Goal: Task Accomplishment & Management: Manage account settings

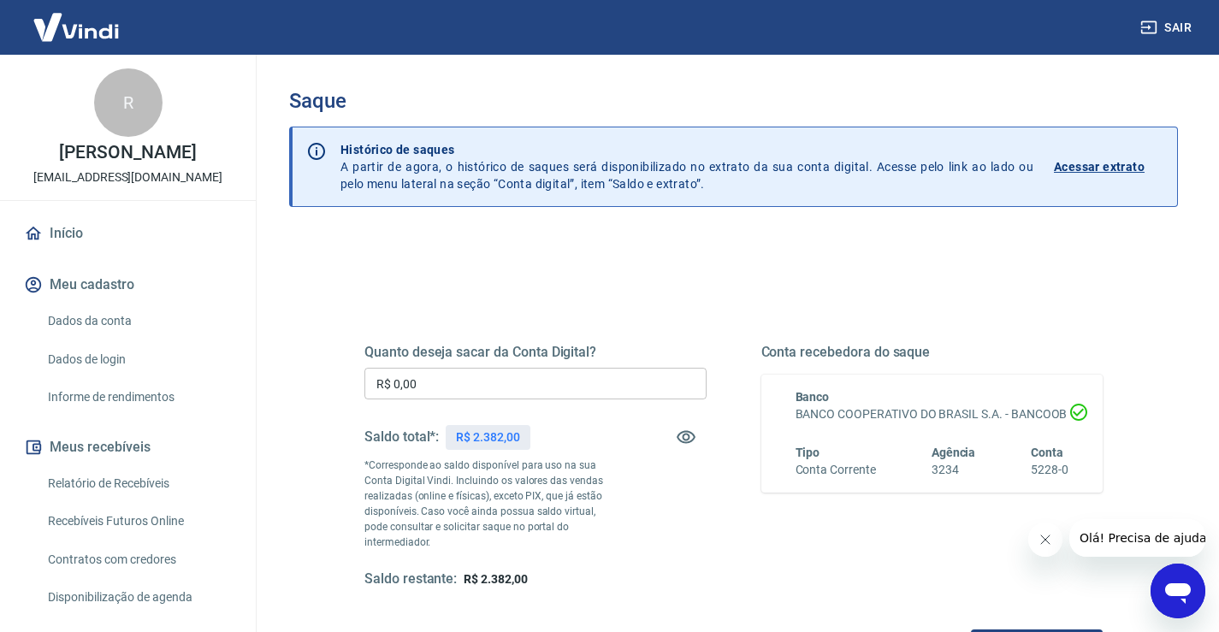
drag, startPoint x: 475, startPoint y: 377, endPoint x: 259, endPoint y: 373, distance: 215.7
click at [259, 373] on div "Saque Histórico de saques A partir de agora, o histórico de saques será disponi…" at bounding box center [733, 396] width 971 height 682
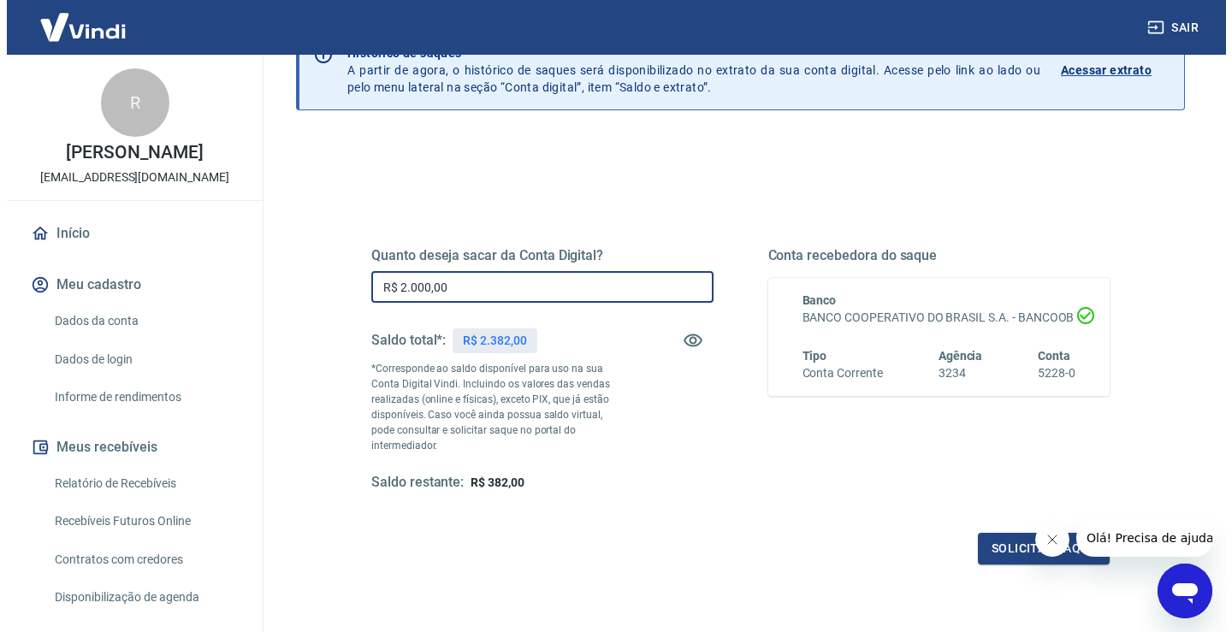
scroll to position [214, 0]
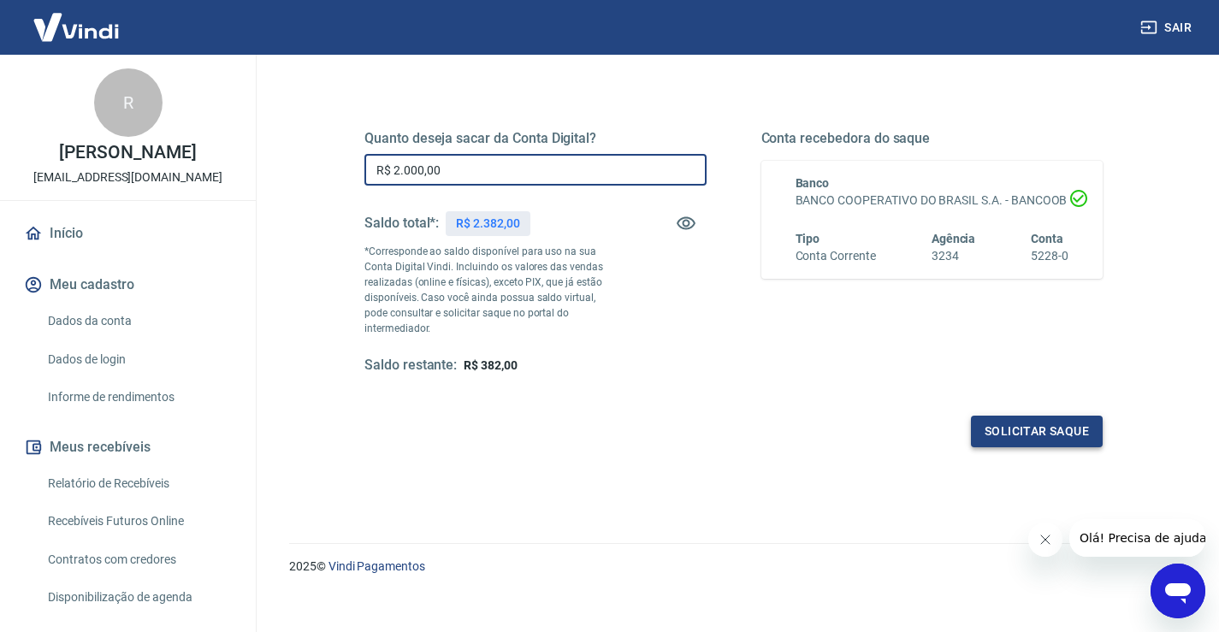
type input "R$ 2.000,00"
click at [1016, 419] on button "Solicitar saque" at bounding box center [1037, 432] width 132 height 32
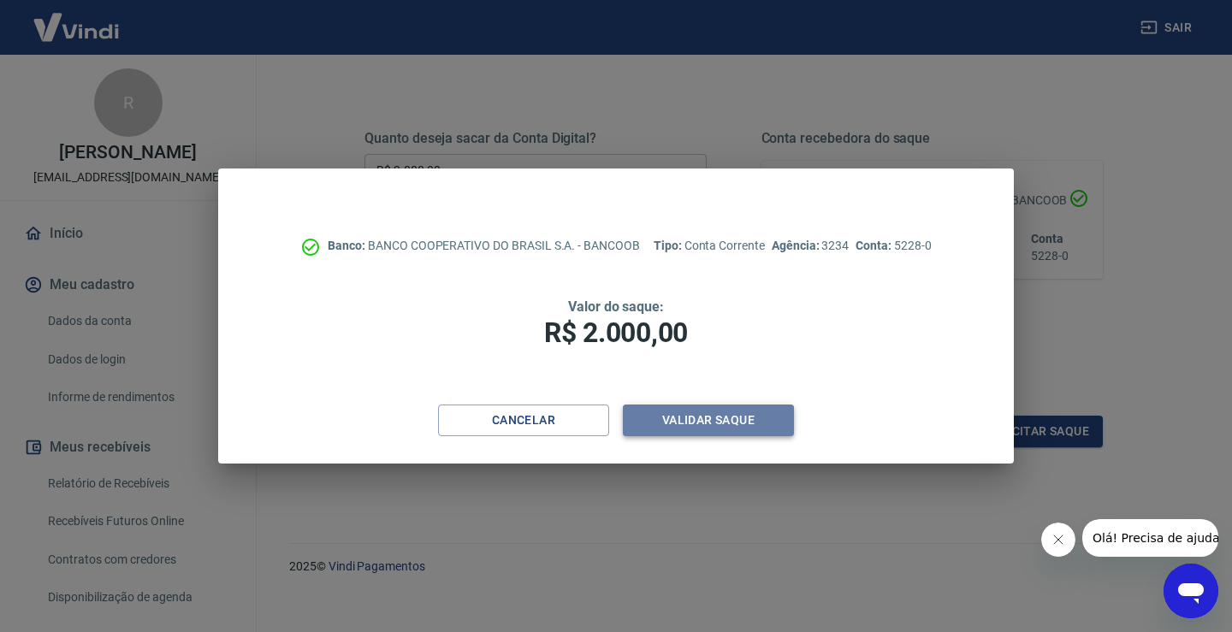
click at [691, 419] on button "Validar saque" at bounding box center [708, 421] width 171 height 32
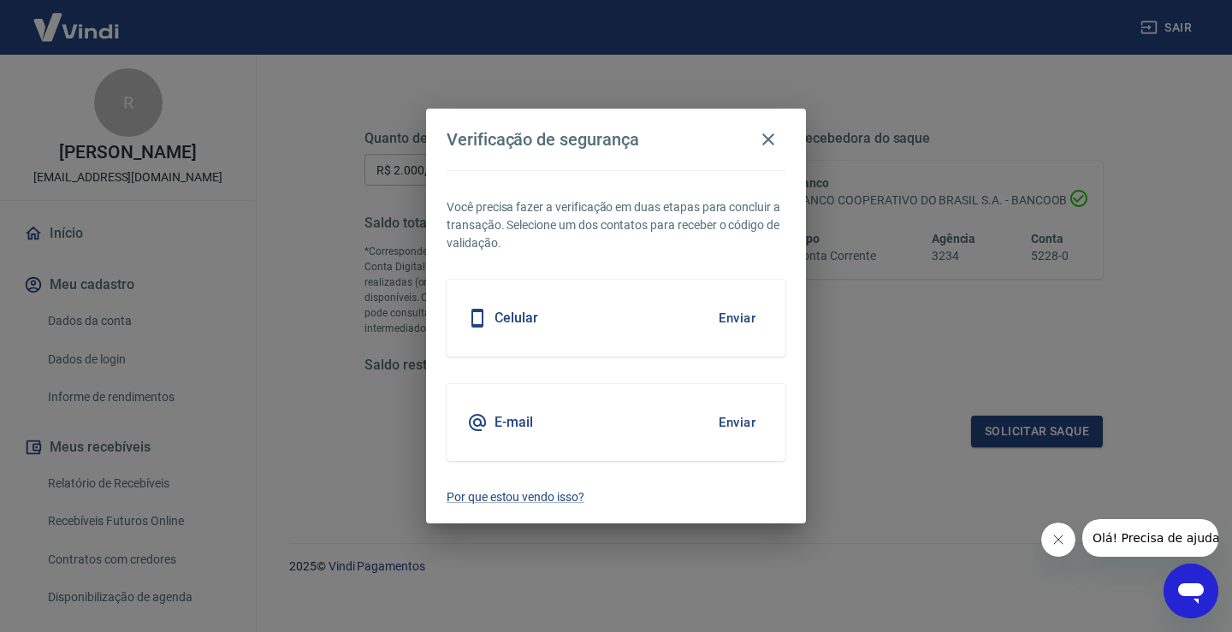
click at [727, 318] on button "Enviar" at bounding box center [737, 318] width 56 height 36
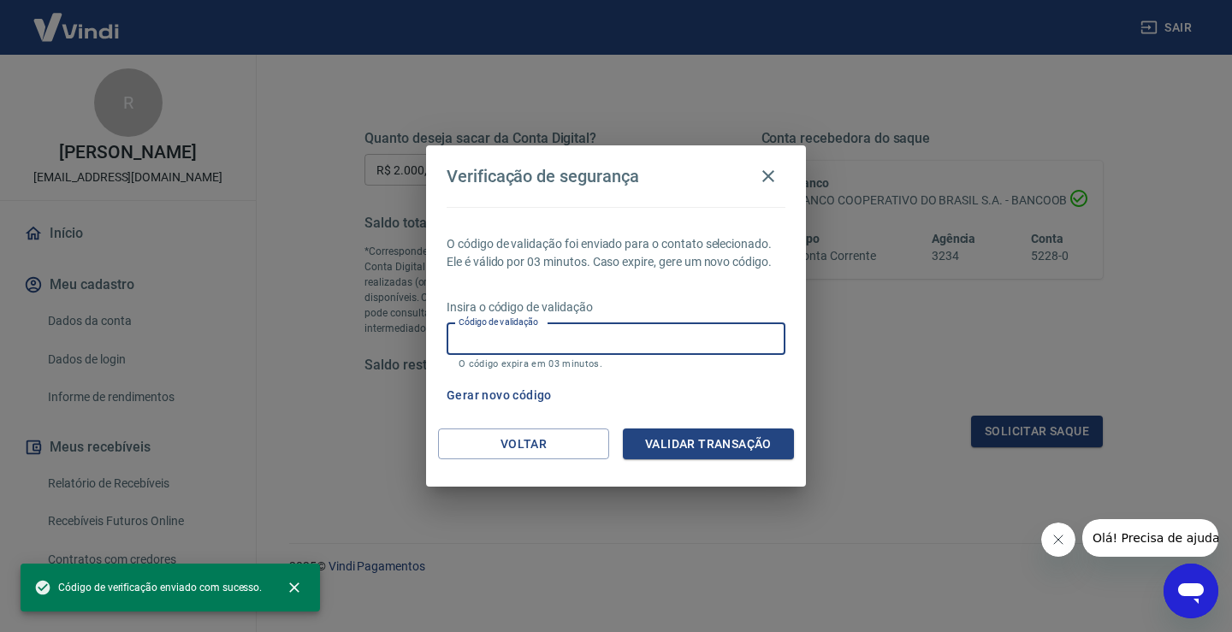
click at [579, 339] on input "Código de validação" at bounding box center [616, 339] width 339 height 32
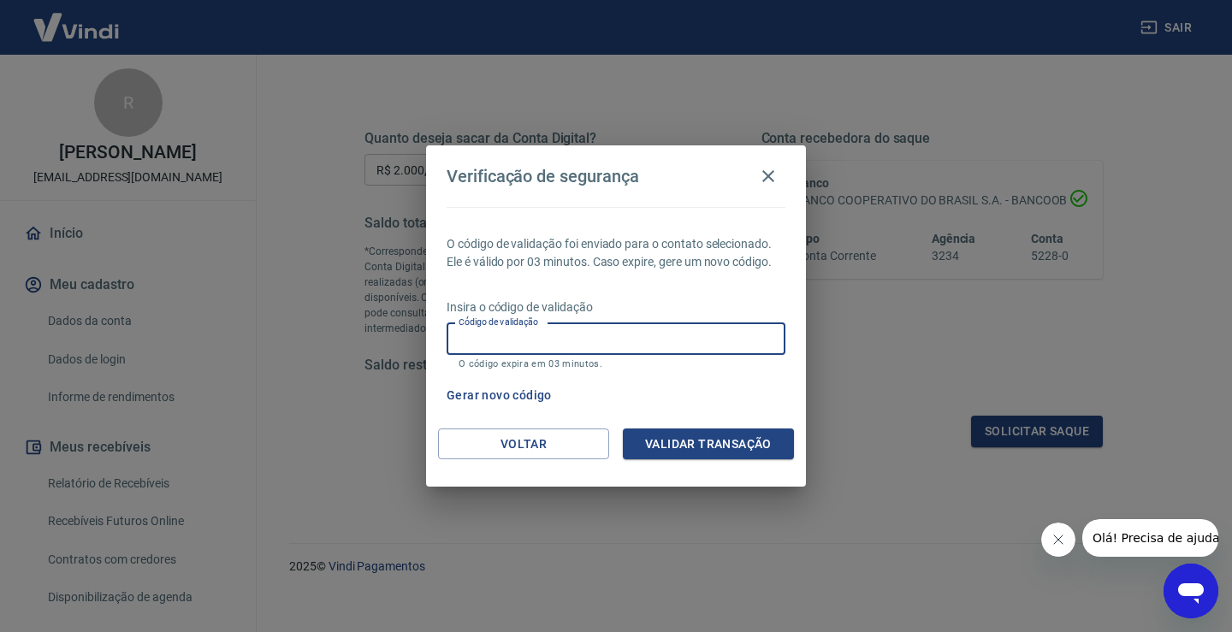
click at [755, 389] on div "Gerar novo código" at bounding box center [613, 396] width 346 height 32
click at [582, 347] on input "Código de validação" at bounding box center [616, 339] width 339 height 32
type input "170788"
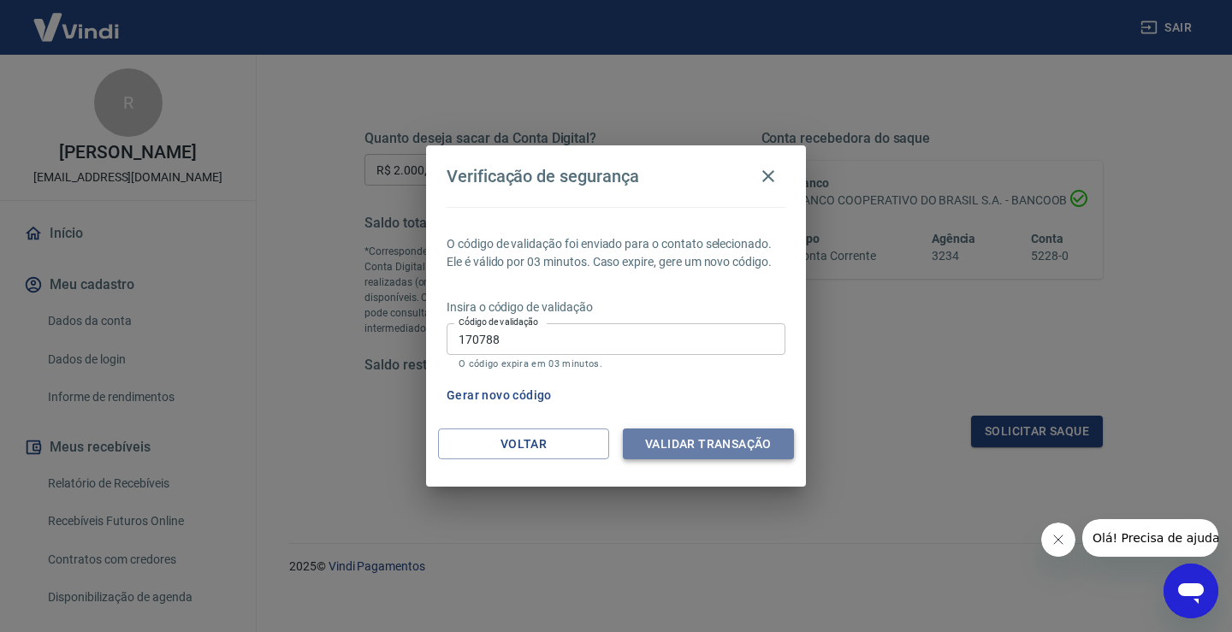
click at [711, 440] on button "Validar transação" at bounding box center [708, 445] width 171 height 32
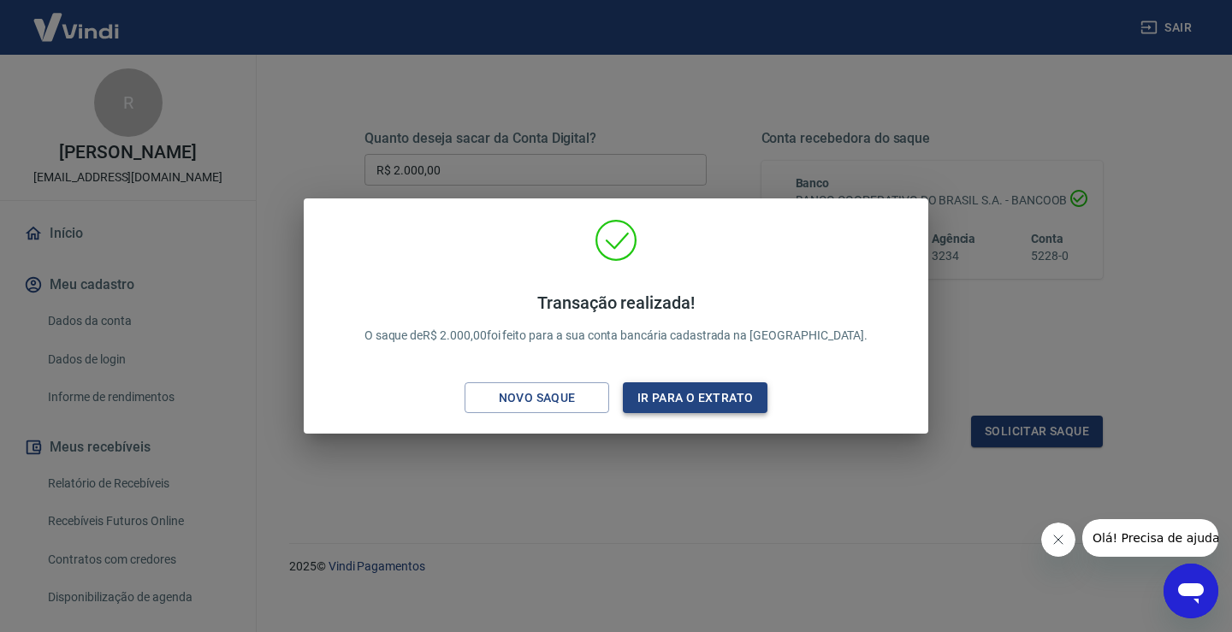
click at [669, 406] on button "Ir para o extrato" at bounding box center [695, 399] width 145 height 32
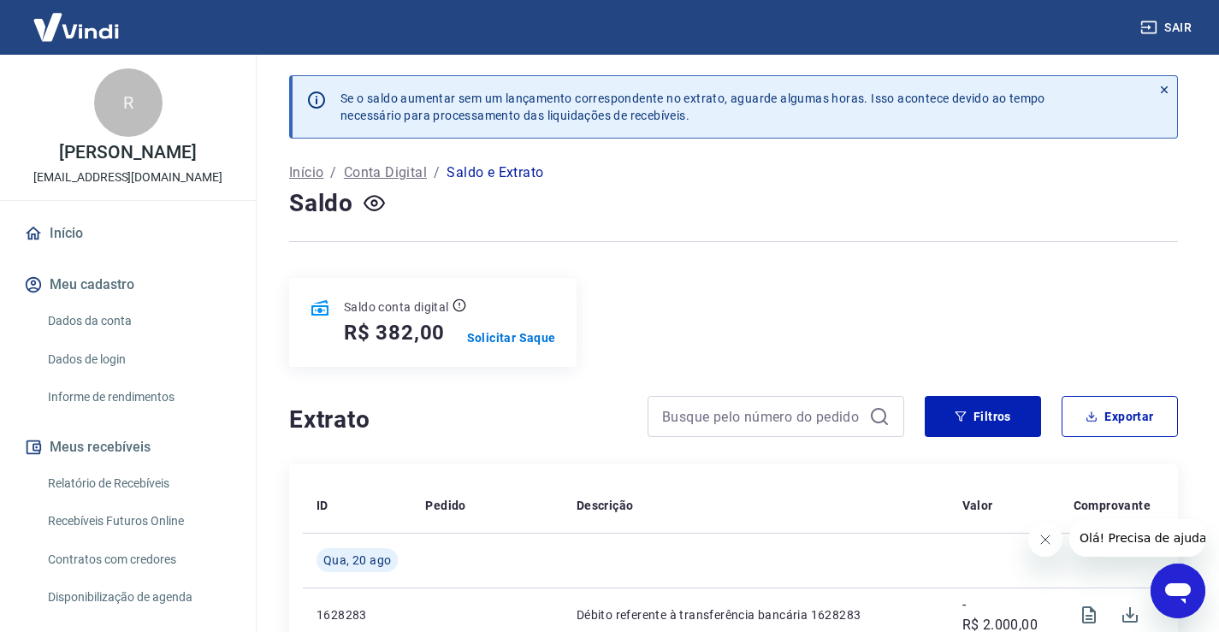
click at [53, 236] on link "Início" at bounding box center [128, 234] width 215 height 38
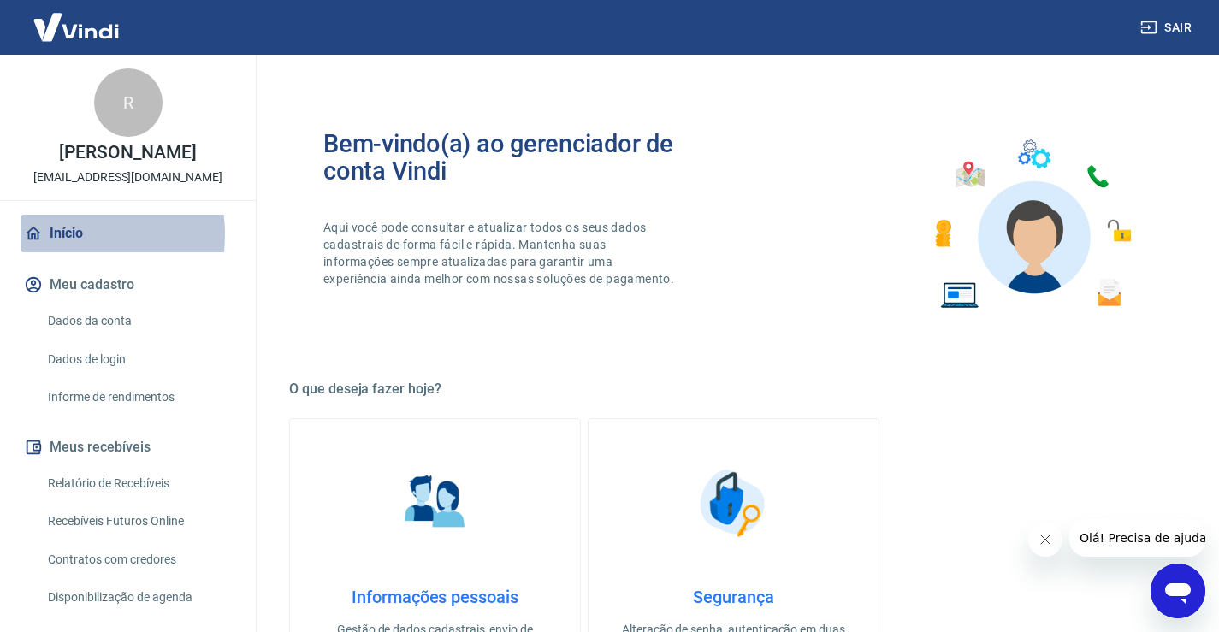
click at [60, 234] on link "Início" at bounding box center [128, 234] width 215 height 38
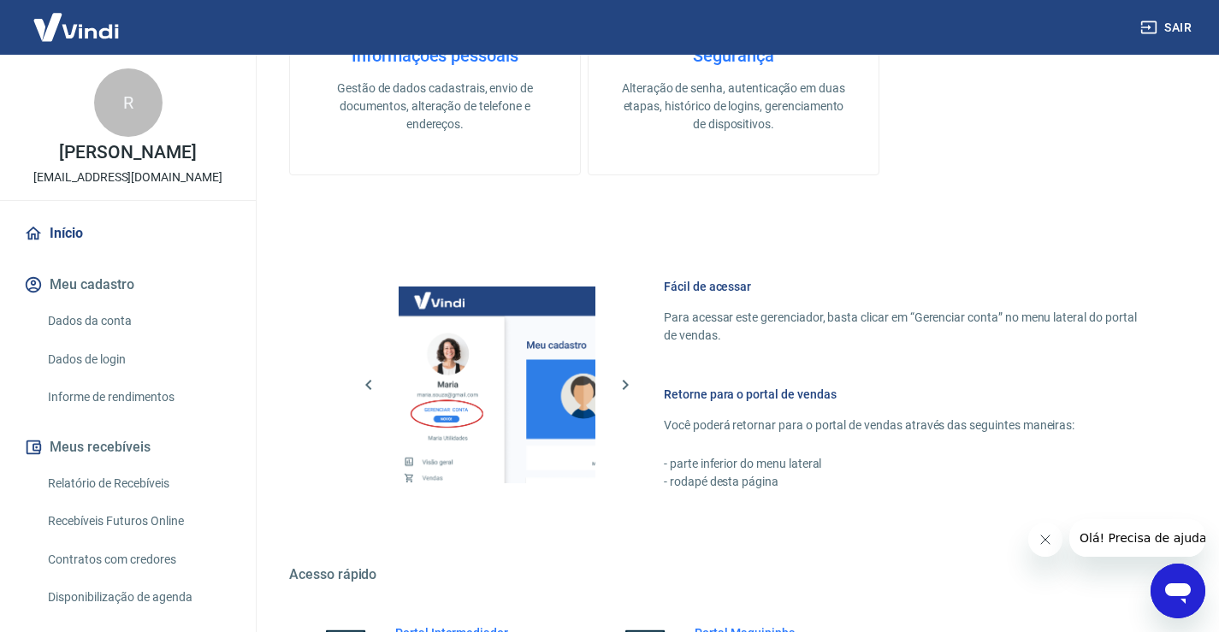
scroll to position [394, 0]
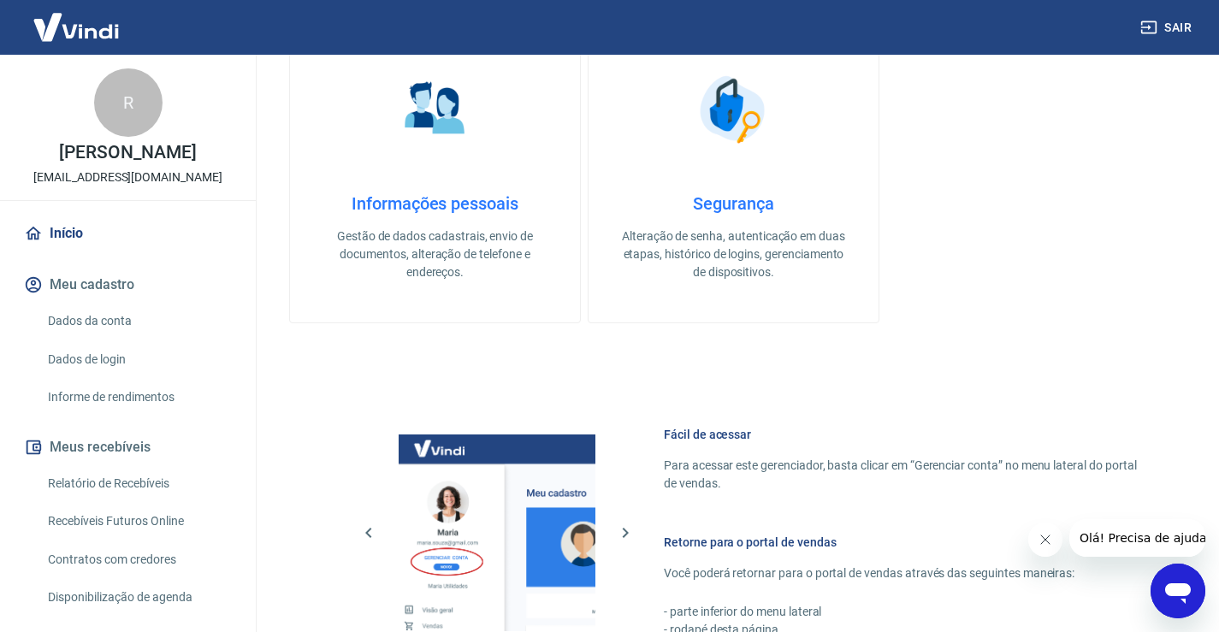
click at [83, 34] on img at bounding box center [76, 27] width 111 height 52
click at [1175, 22] on button "Sair" at bounding box center [1168, 28] width 62 height 32
